Goal: Information Seeking & Learning: Learn about a topic

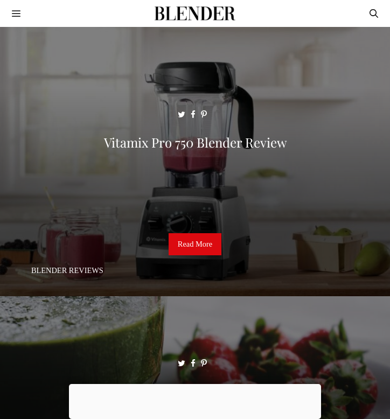
click at [19, 15] on button "Menu" at bounding box center [16, 13] width 33 height 27
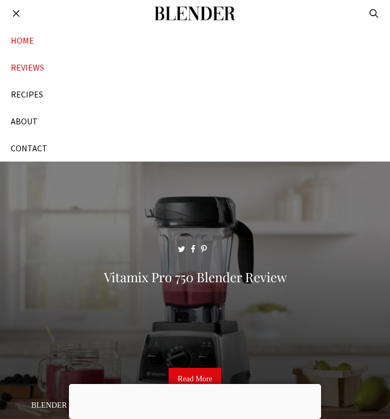
click at [29, 69] on link "REVIEWS" at bounding box center [195, 67] width 390 height 27
